Goal: Find contact information: Find contact information

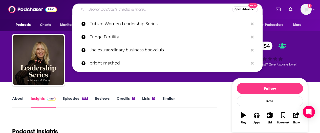
type input "[EMAIL_ADDRESS][DOMAIN_NAME]"
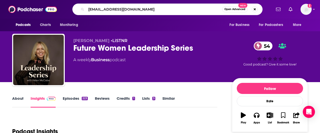
click at [144, 8] on input "[EMAIL_ADDRESS][DOMAIN_NAME]" at bounding box center [154, 9] width 136 height 8
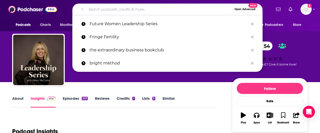
click at [212, 9] on input "Search podcasts, credits, & more..." at bounding box center [159, 9] width 146 height 8
paste input "Neurodiversity with [PERSON_NAME]"
type input "Neurodiversity with [PERSON_NAME]"
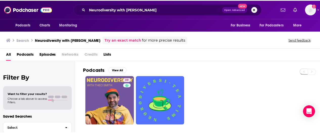
scroll to position [20, 0]
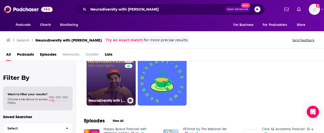
click at [114, 84] on link "39 Neurodiversity with [PERSON_NAME]" at bounding box center [110, 81] width 49 height 49
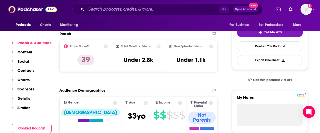
scroll to position [448, 0]
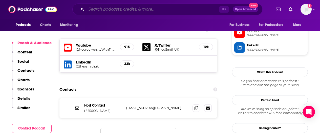
click at [170, 11] on input "Search podcasts, credits, & more..." at bounding box center [152, 9] width 133 height 8
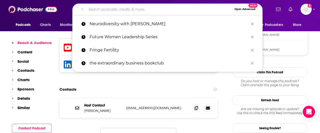
paste input "The [MEDICAL_DATA] Podcast"
type input "The [MEDICAL_DATA] Podcast"
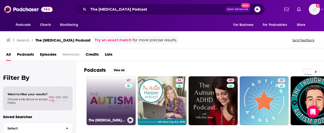
click at [119, 92] on link "47 The [MEDICAL_DATA] Podcast" at bounding box center [110, 101] width 49 height 49
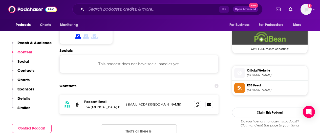
scroll to position [420, 0]
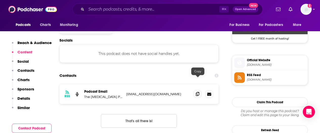
click at [198, 92] on icon at bounding box center [198, 94] width 4 height 4
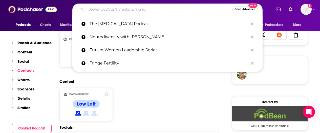
click at [160, 7] on input "Search podcasts, credits, & more..." at bounding box center [159, 9] width 146 height 8
paste input "Good Inside with Dr. [PERSON_NAME]"
type input "Good Inside with Dr. [PERSON_NAME]"
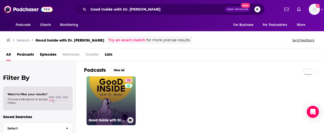
click at [112, 104] on link "78 Good Inside with Dr. [PERSON_NAME]" at bounding box center [110, 101] width 49 height 49
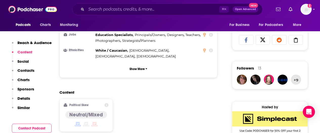
scroll to position [470, 0]
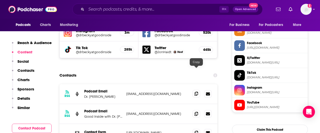
click at [197, 92] on icon at bounding box center [196, 94] width 4 height 4
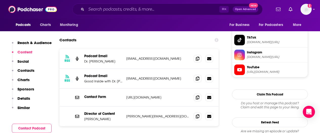
scroll to position [463, 0]
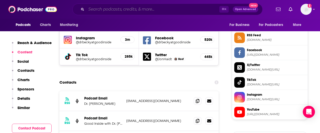
click at [137, 10] on input "Search podcasts, credits, & more..." at bounding box center [152, 9] width 133 height 8
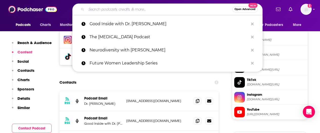
paste input "Respectful Parenting"
type input "Respectful Parenting"
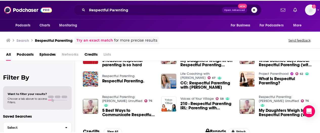
scroll to position [91, 0]
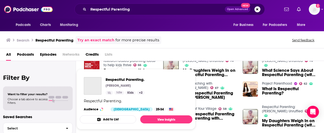
click at [123, 86] on div "[PERSON_NAME]" at bounding box center [124, 86] width 39 height 4
click at [122, 78] on span "Respectful Parenting." at bounding box center [124, 79] width 39 height 5
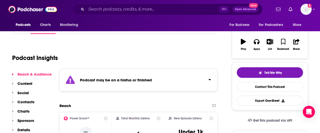
scroll to position [8, 0]
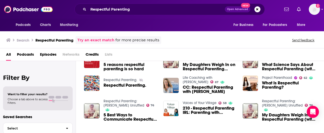
scroll to position [116, 0]
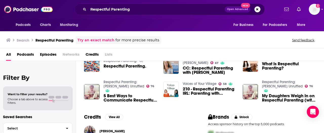
click at [27, 54] on span "Podcasts" at bounding box center [25, 56] width 17 height 10
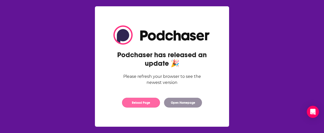
click at [150, 102] on button "Reload Page" at bounding box center [141, 103] width 38 height 10
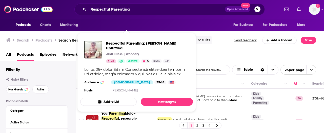
click at [118, 44] on span "Respectful Parenting: [PERSON_NAME] Unruffled" at bounding box center [147, 46] width 83 height 10
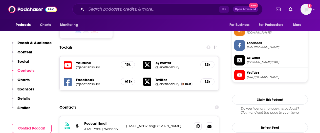
scroll to position [430, 0]
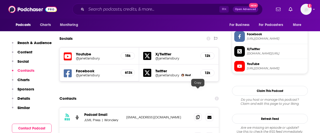
click at [197, 116] on icon at bounding box center [198, 118] width 4 height 4
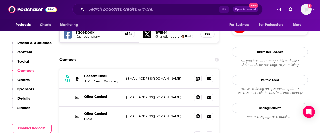
scroll to position [467, 0]
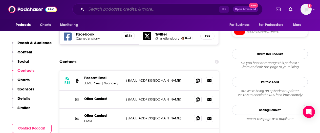
click at [134, 9] on input "Search podcasts, credits, & more..." at bounding box center [152, 9] width 133 height 8
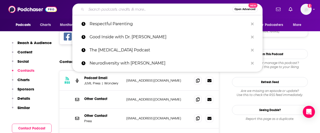
paste input "Spawned"
type input "Spawned"
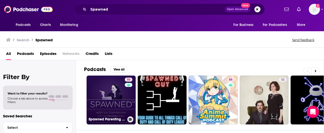
click at [127, 116] on div "50" at bounding box center [129, 97] width 9 height 39
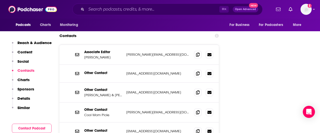
scroll to position [493, 0]
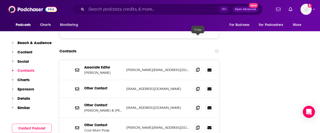
click at [197, 68] on icon at bounding box center [198, 70] width 4 height 4
